Goal: Task Accomplishment & Management: Complete application form

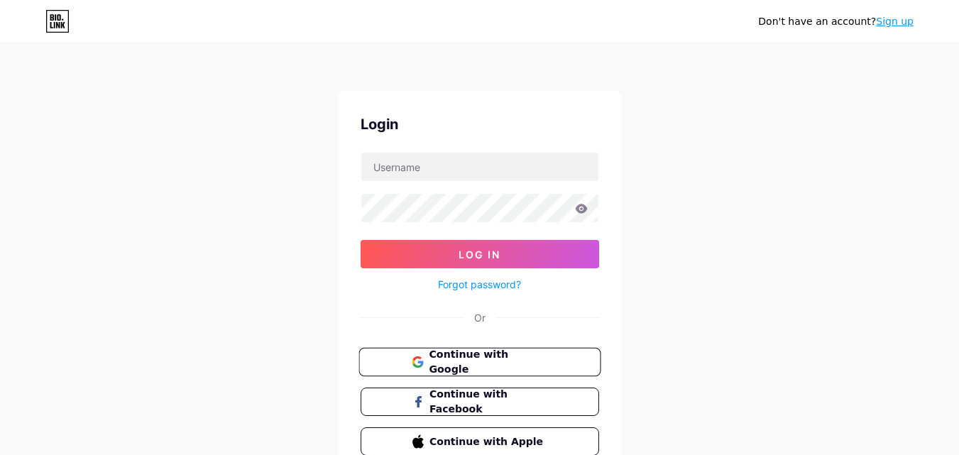
click at [470, 366] on span "Continue with Google" at bounding box center [488, 362] width 118 height 31
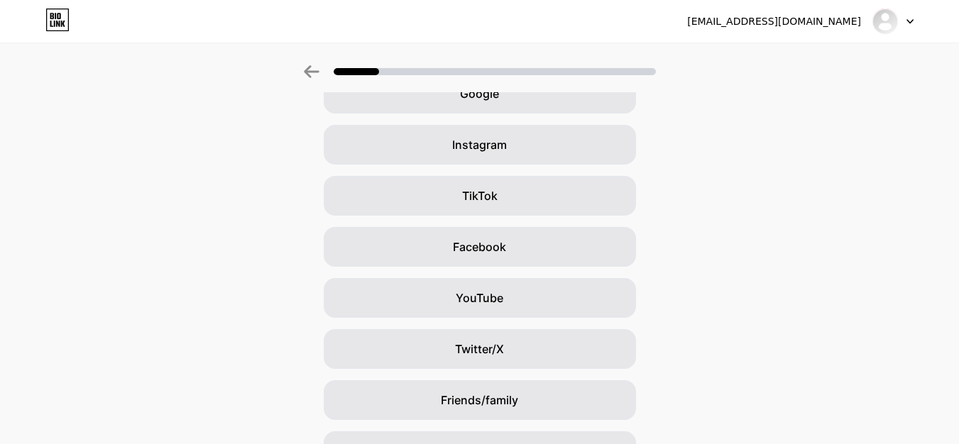
scroll to position [167, 0]
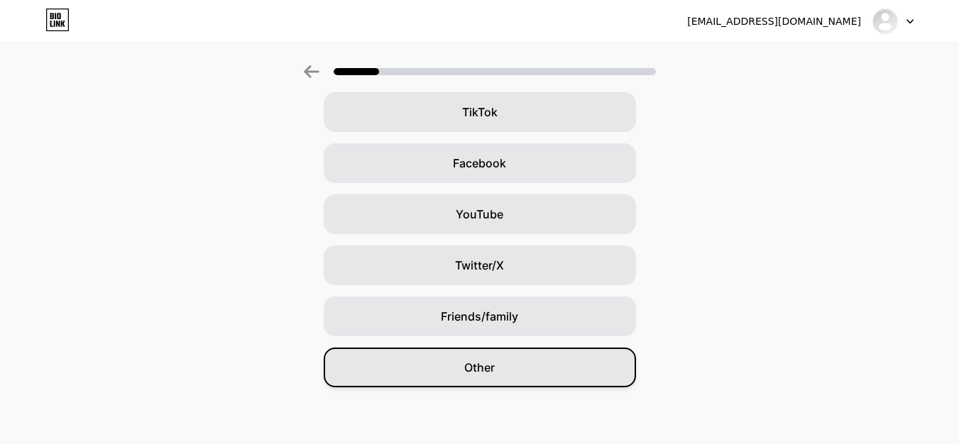
click at [524, 370] on div "Other" at bounding box center [480, 368] width 312 height 40
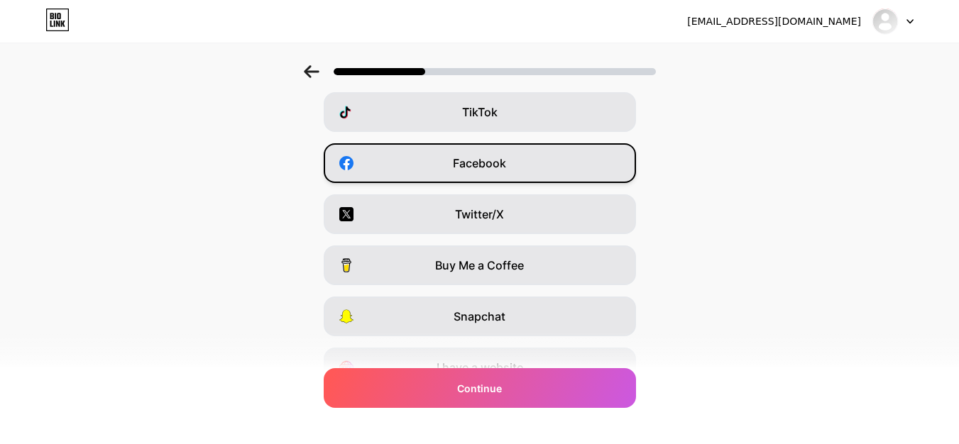
scroll to position [0, 0]
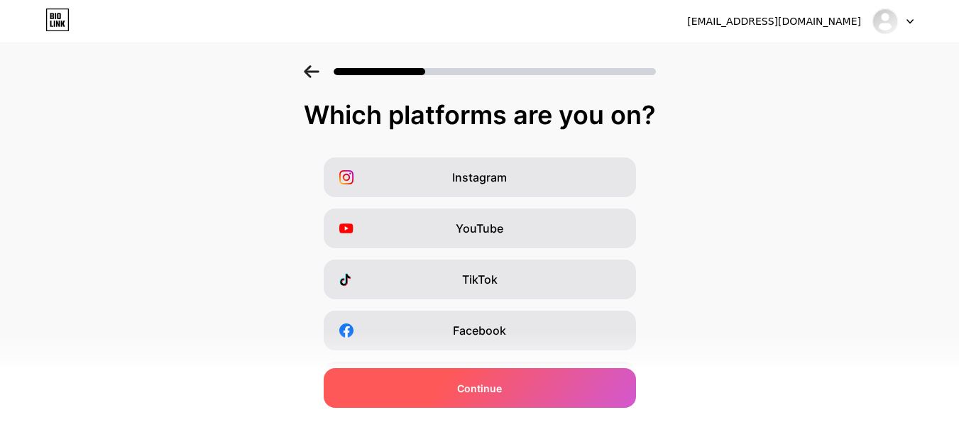
click at [502, 397] on div "Continue" at bounding box center [480, 388] width 312 height 40
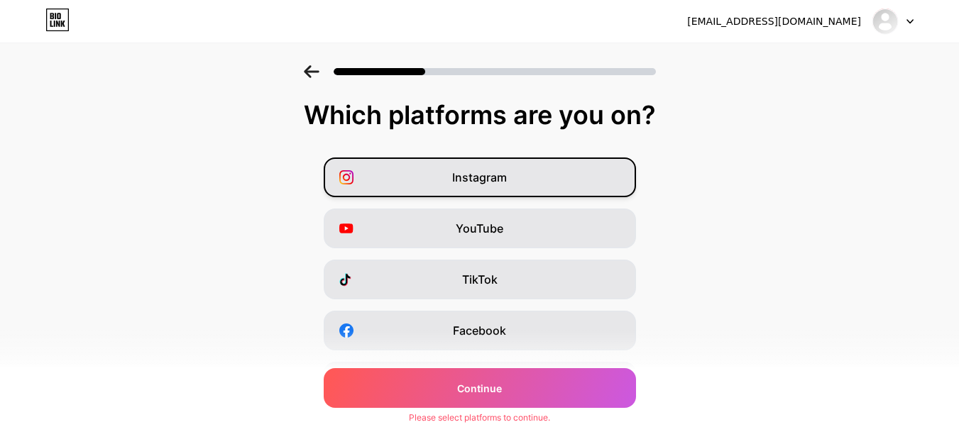
click at [512, 173] on div "Instagram" at bounding box center [480, 178] width 312 height 40
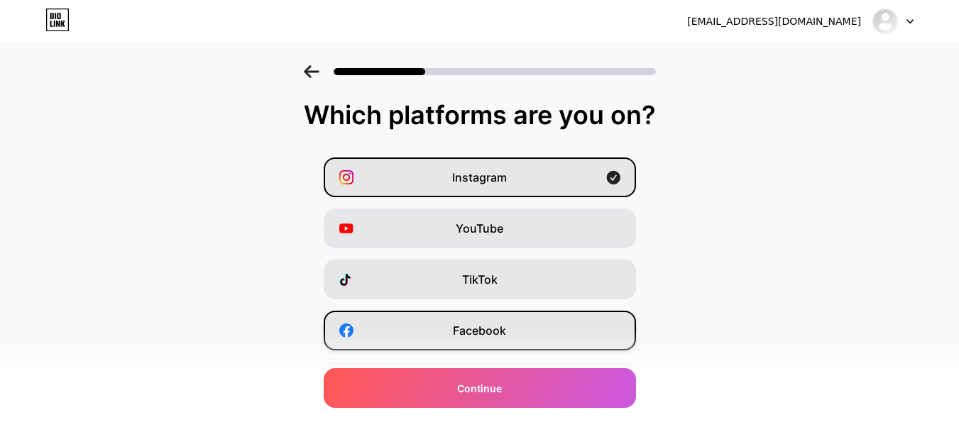
click at [503, 335] on span "Facebook" at bounding box center [479, 330] width 53 height 17
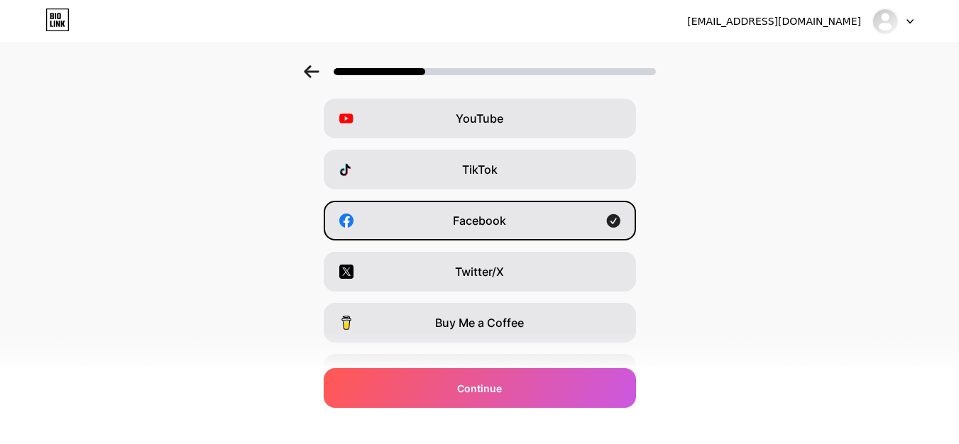
scroll to position [142, 0]
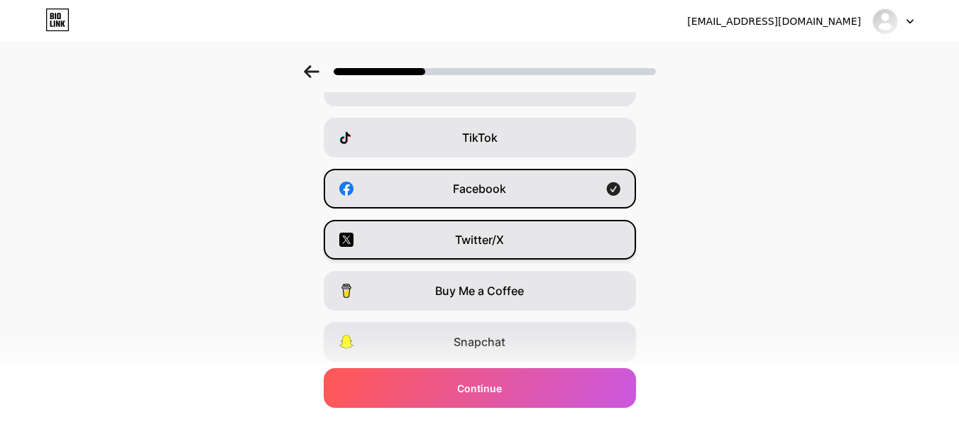
click at [514, 247] on div "Twitter/X" at bounding box center [480, 240] width 312 height 40
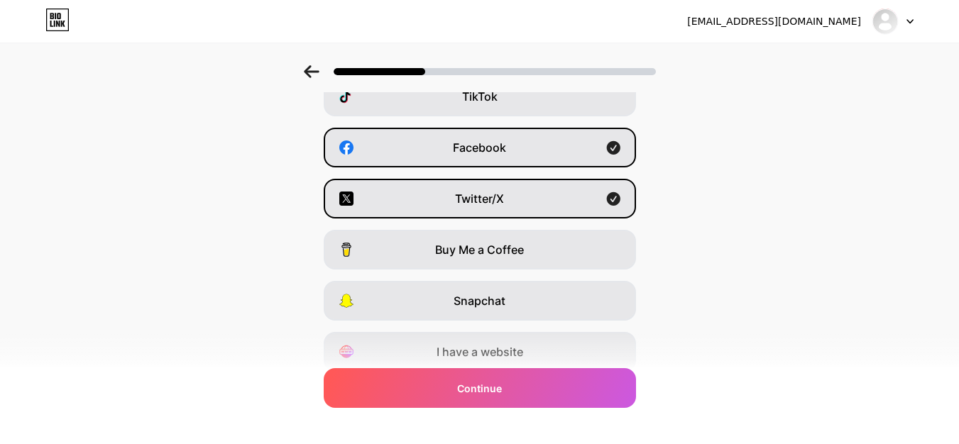
scroll to position [238, 0]
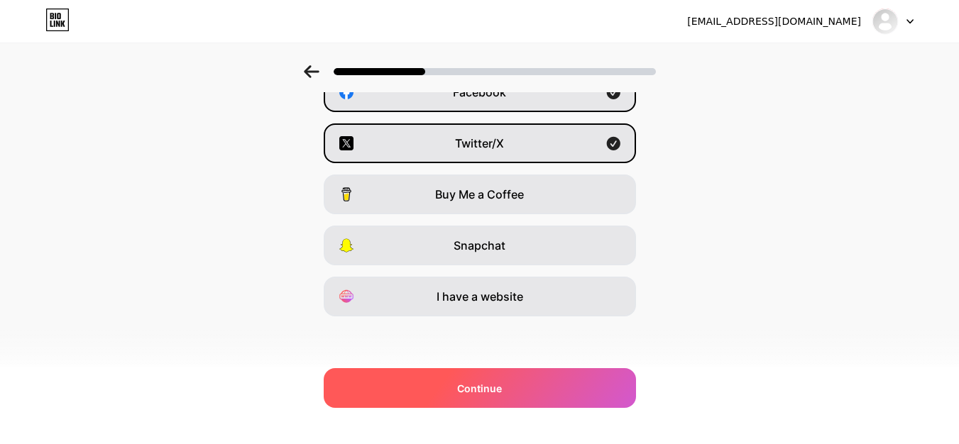
click at [502, 400] on div "Continue" at bounding box center [480, 388] width 312 height 40
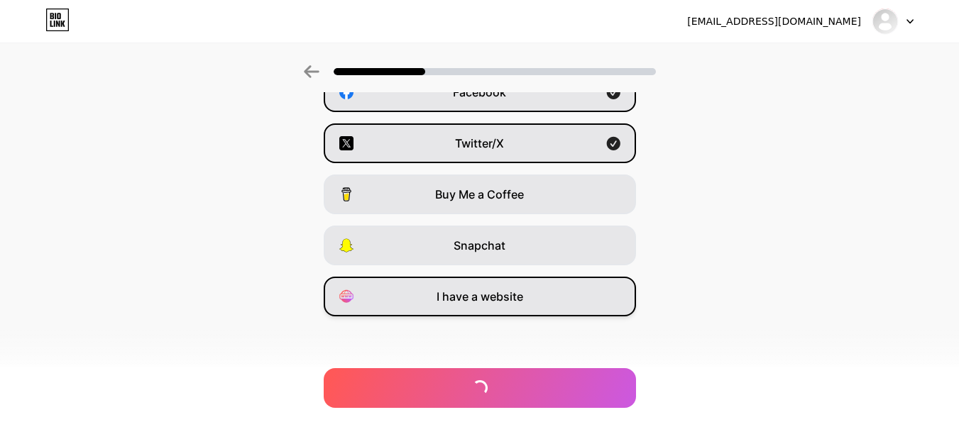
click at [475, 304] on span "I have a website" at bounding box center [479, 296] width 87 height 17
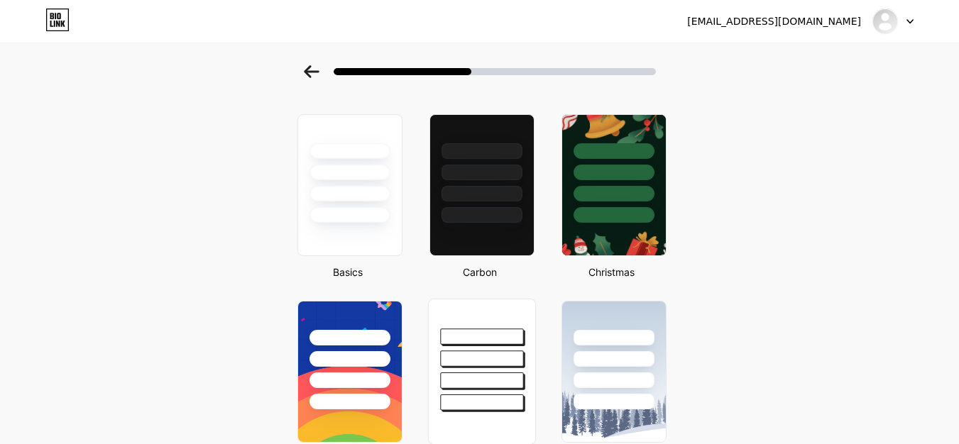
scroll to position [71, 0]
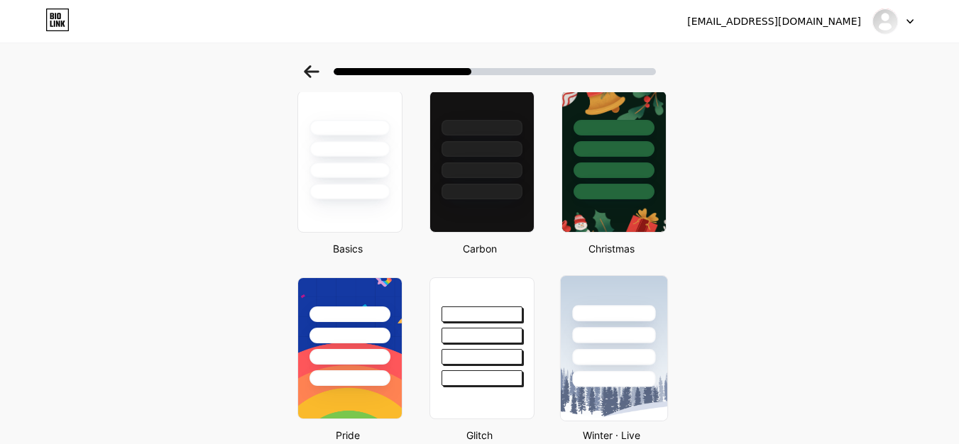
click at [587, 278] on div at bounding box center [613, 331] width 106 height 111
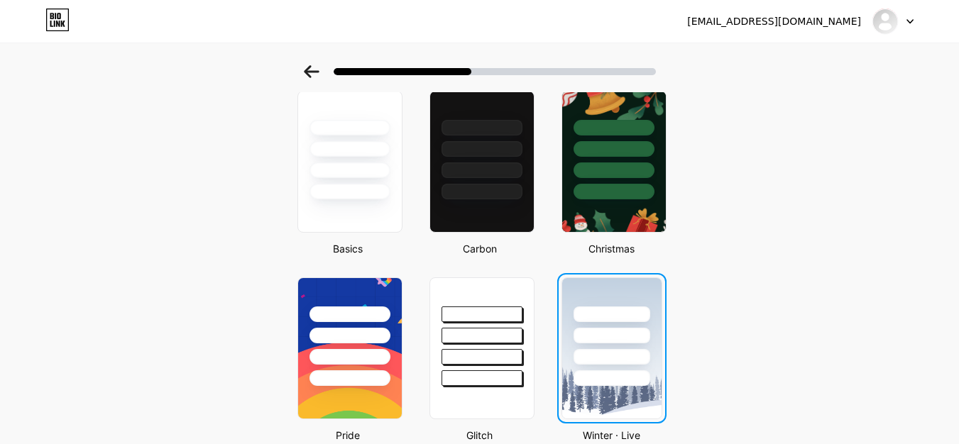
scroll to position [0, 0]
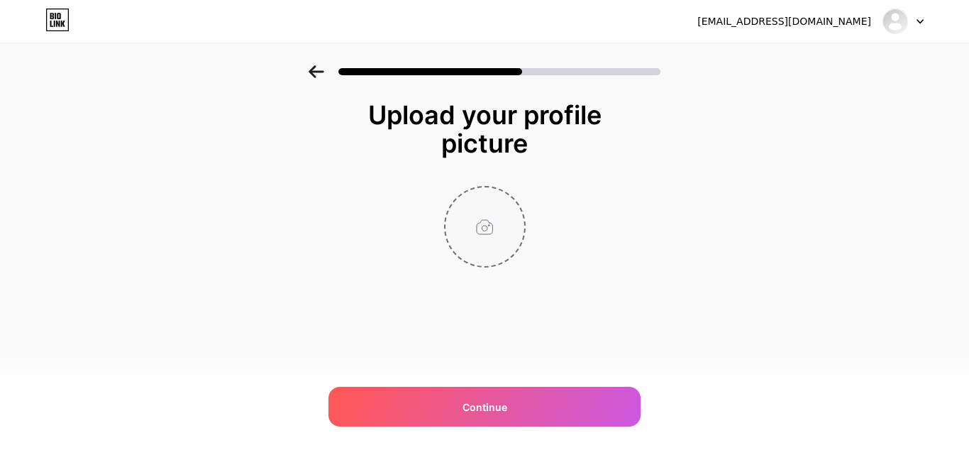
click at [484, 233] on input "file" at bounding box center [485, 226] width 79 height 79
type input "C:\fakepath\Untitled design (6).jpg"
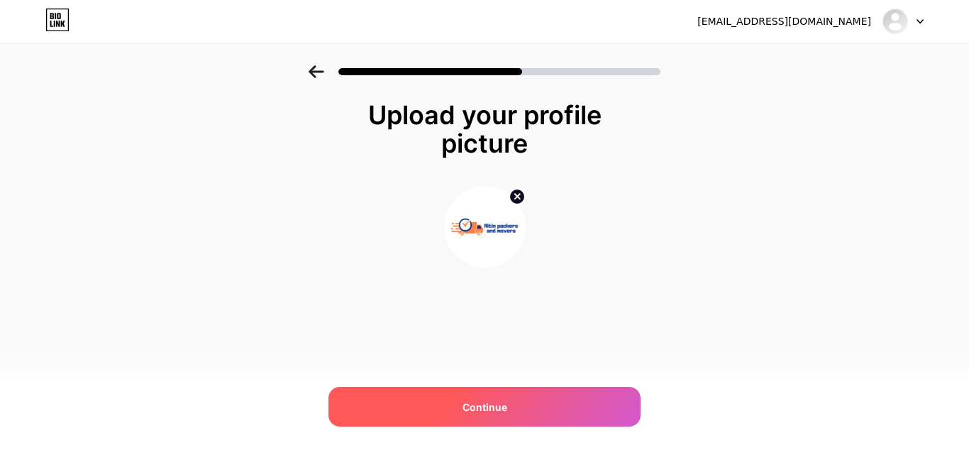
click at [431, 405] on div "Continue" at bounding box center [485, 407] width 312 height 40
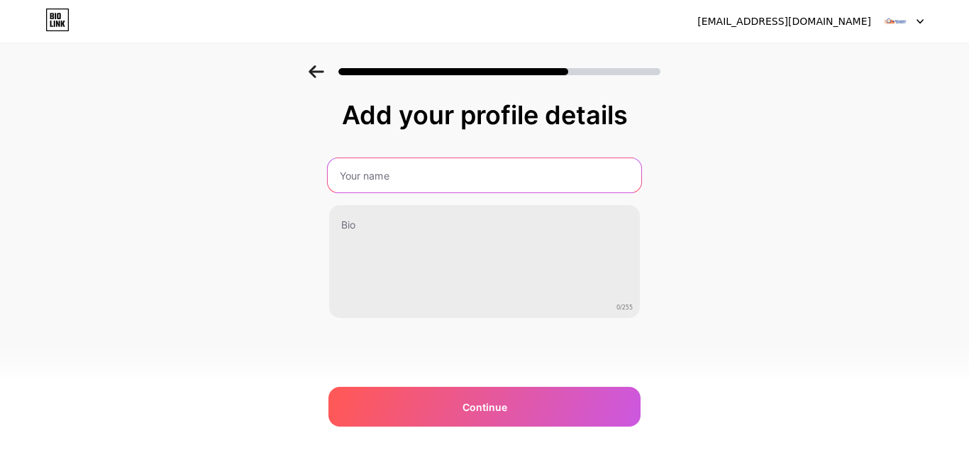
click at [394, 173] on input "text" at bounding box center [485, 175] width 314 height 34
type input "Indore Movers"
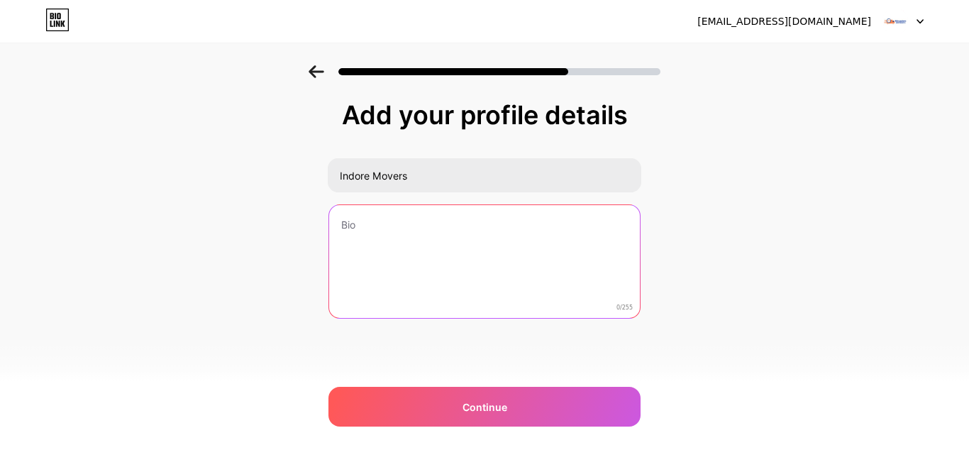
click at [372, 242] on textarea at bounding box center [484, 262] width 311 height 114
paste textarea "Move stress-free with top-rated Indore movers. Safe packing, expert handling, a…"
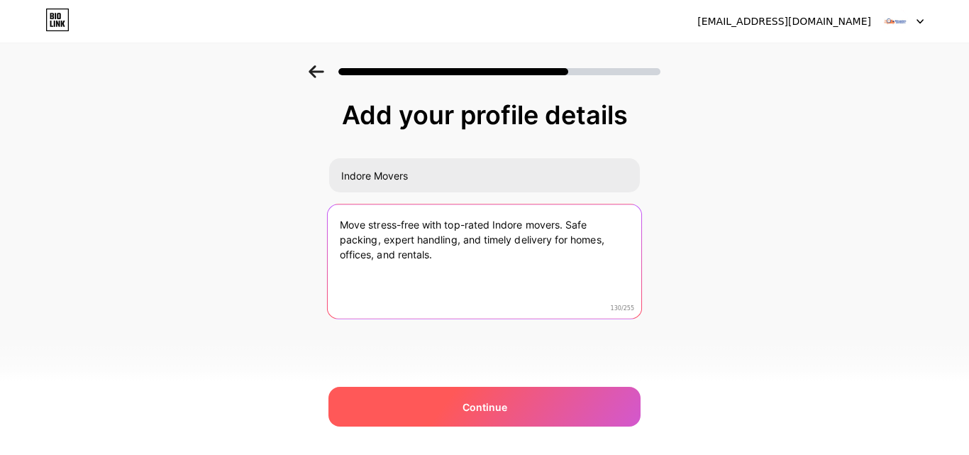
type textarea "Move stress-free with top-rated Indore movers. Safe packing, expert handling, a…"
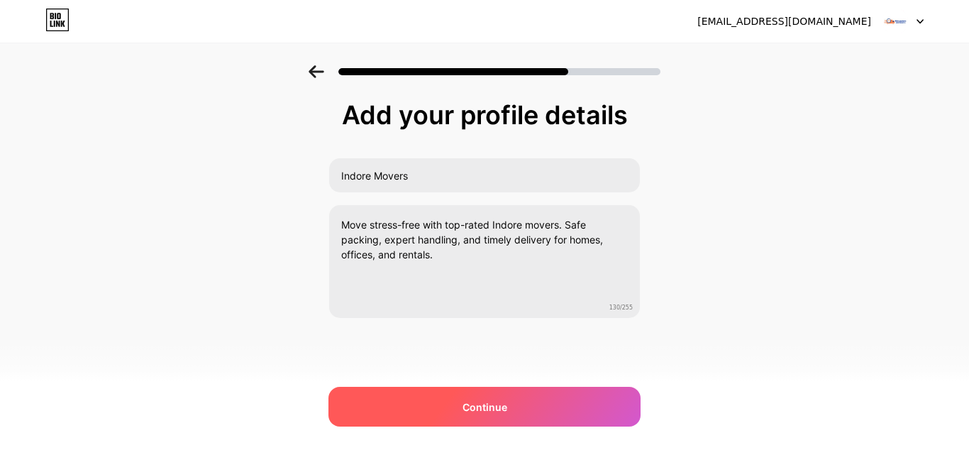
click at [478, 419] on div "Continue" at bounding box center [485, 407] width 312 height 40
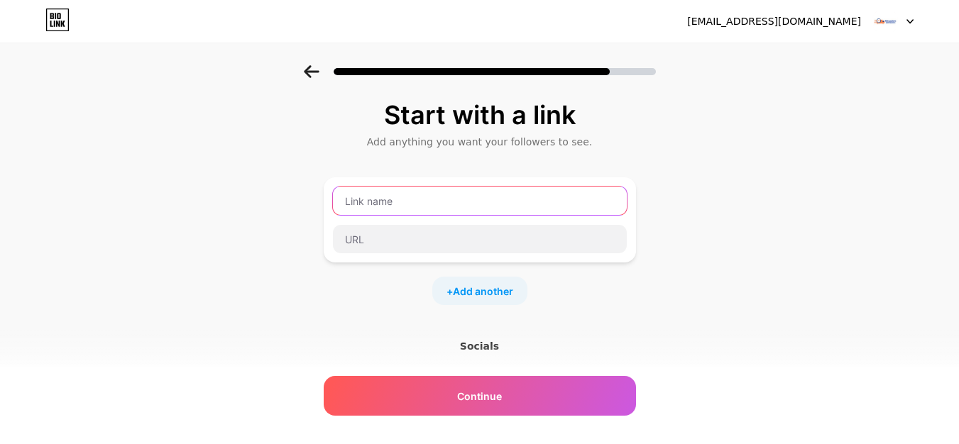
click at [394, 204] on input "text" at bounding box center [480, 201] width 294 height 28
type input "Website"
click at [374, 254] on div "Website" at bounding box center [480, 219] width 312 height 85
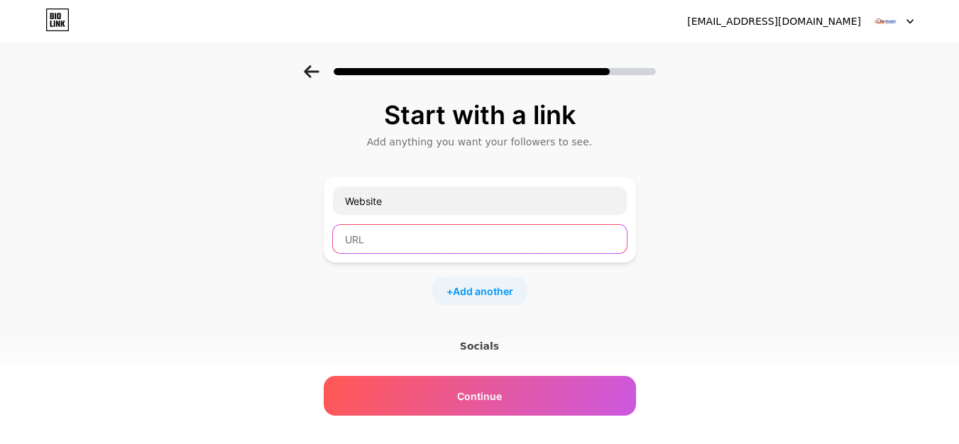
click at [367, 239] on input "text" at bounding box center [480, 239] width 294 height 28
paste input "[URL][DOMAIN_NAME]"
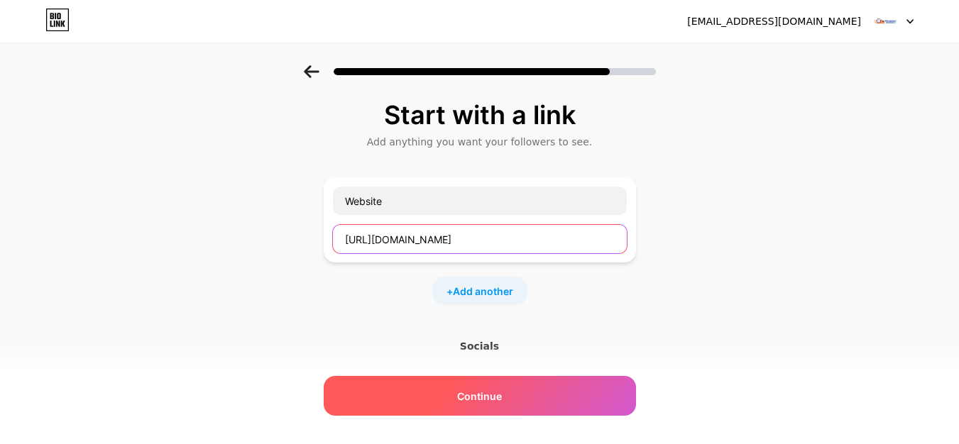
type input "[URL][DOMAIN_NAME]"
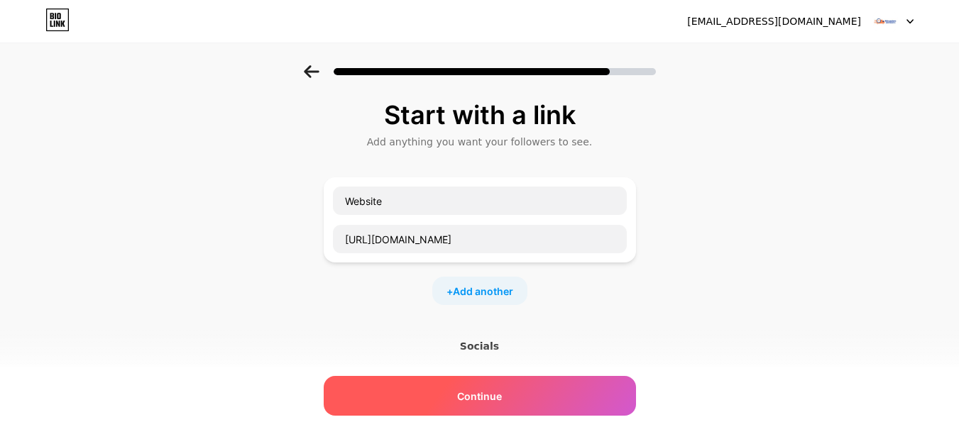
click at [506, 387] on div "Continue" at bounding box center [480, 396] width 312 height 40
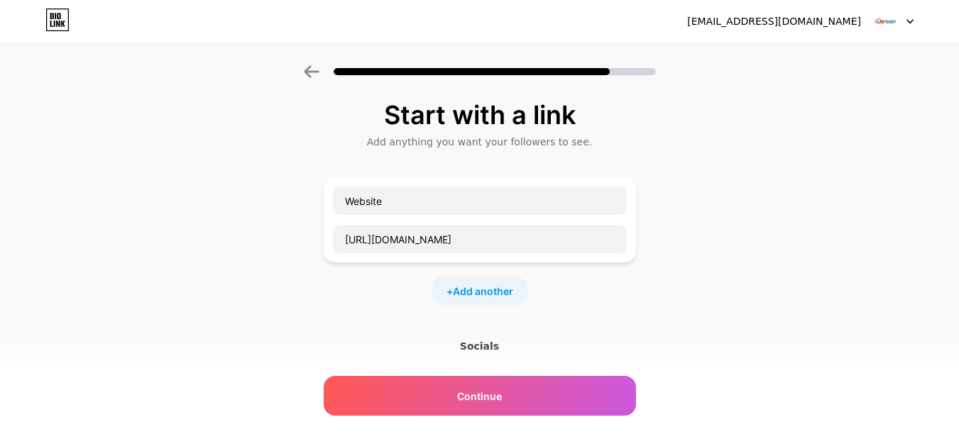
click at [479, 350] on div "Socials" at bounding box center [480, 346] width 312 height 14
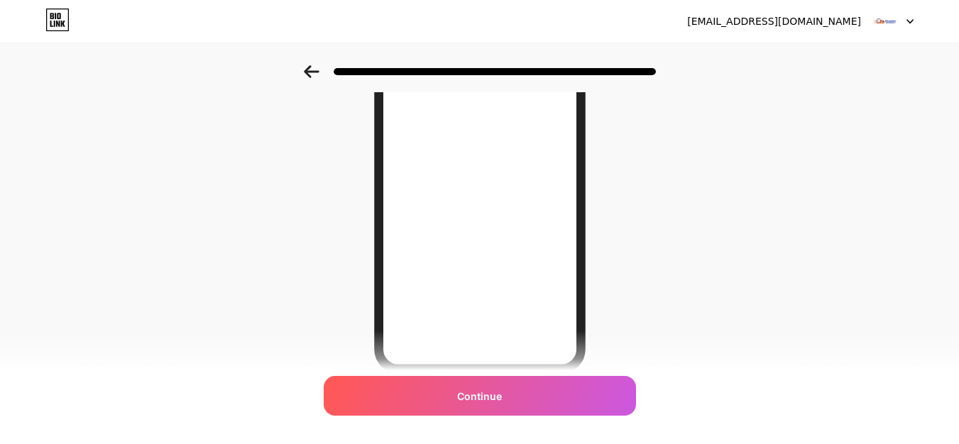
scroll to position [269, 0]
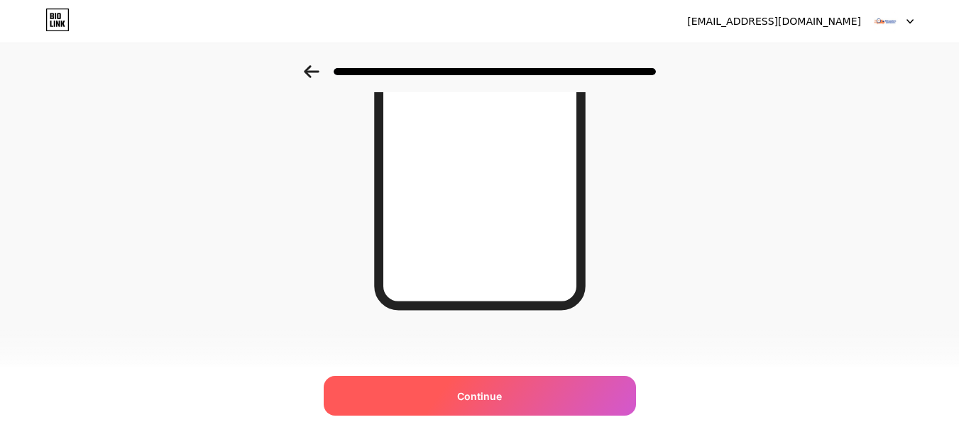
click at [492, 398] on span "Continue" at bounding box center [479, 396] width 45 height 15
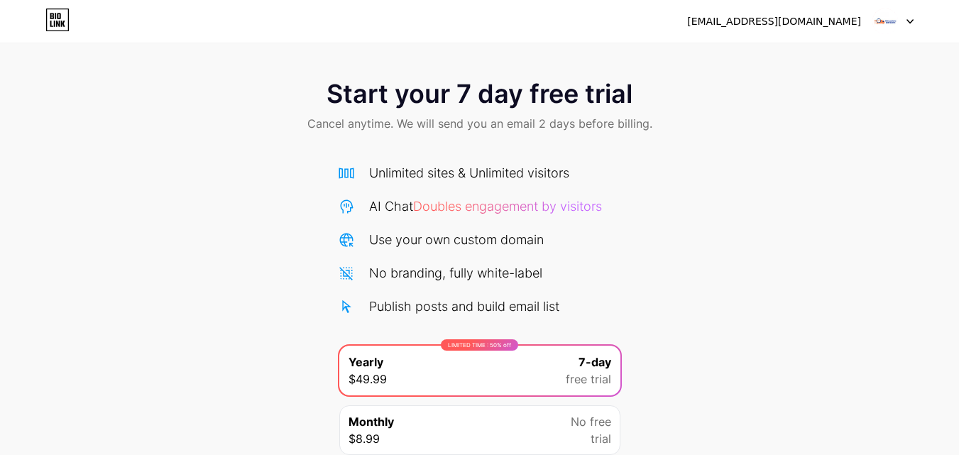
click at [901, 27] on div at bounding box center [892, 22] width 41 height 26
